Goal: Navigation & Orientation: Find specific page/section

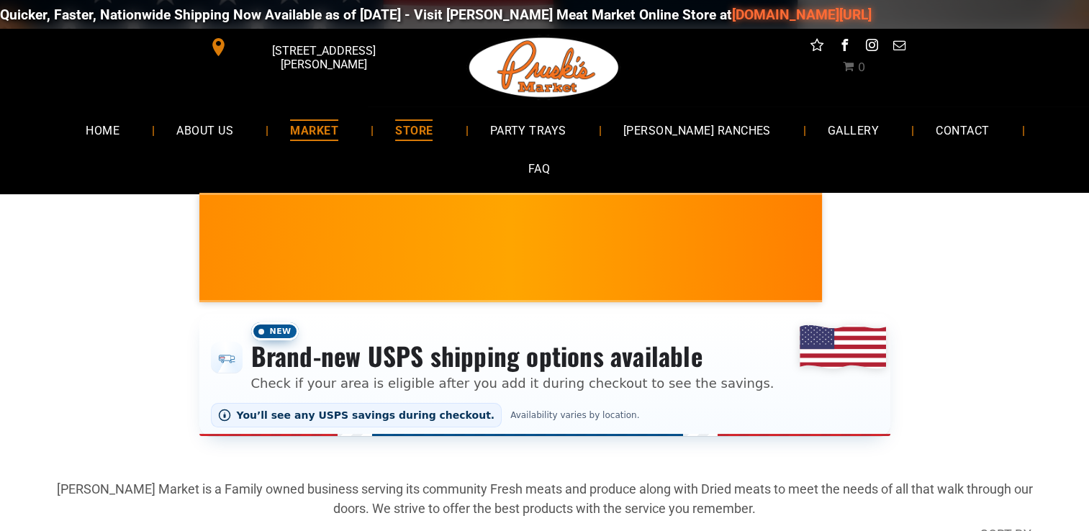
click at [298, 134] on span "MARKET" at bounding box center [314, 130] width 48 height 21
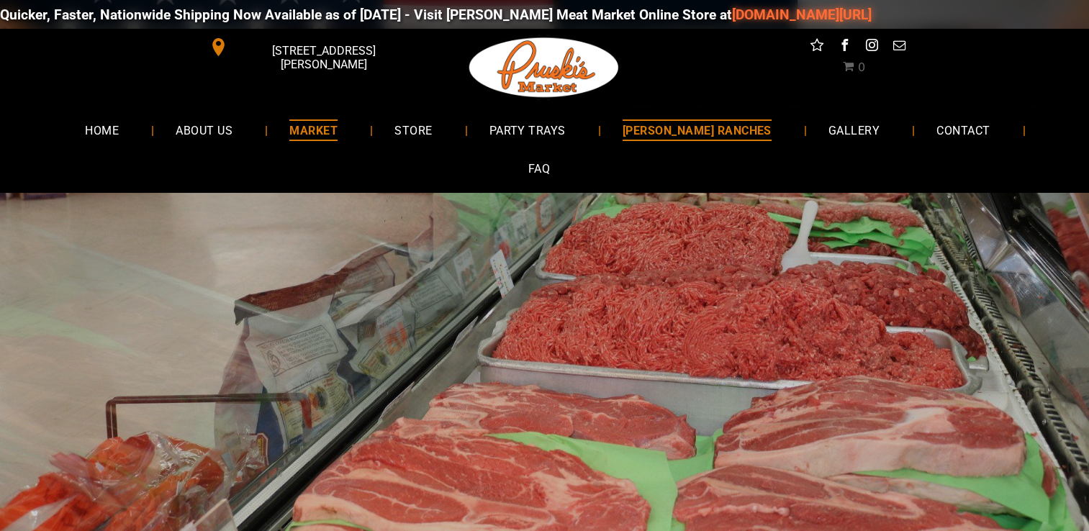
click at [674, 128] on span "[PERSON_NAME] RANCHES" at bounding box center [697, 130] width 149 height 21
